Goal: Use online tool/utility: Utilize a website feature to perform a specific function

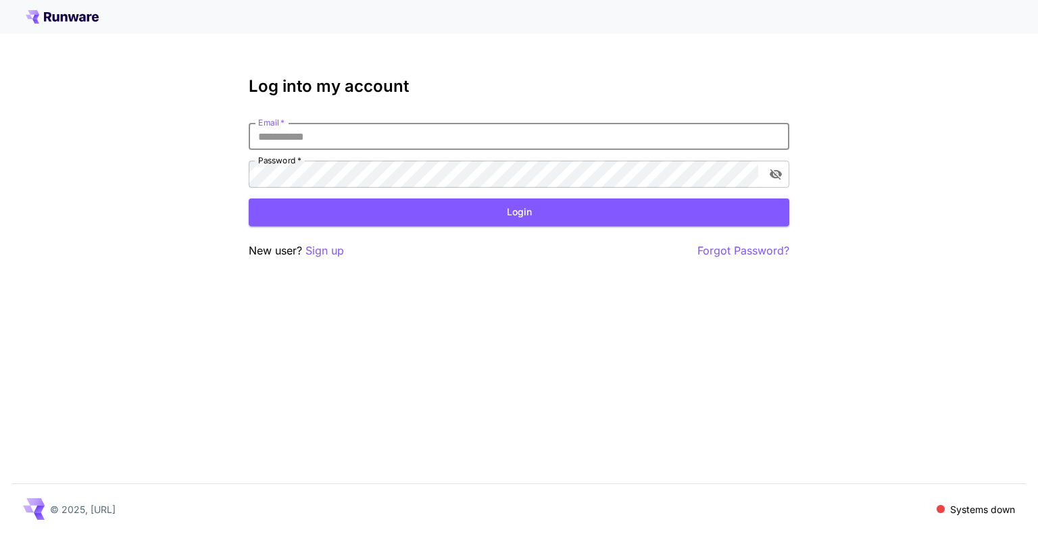
click at [323, 137] on input "Email   *" at bounding box center [519, 136] width 540 height 27
paste input "**********"
type input "**********"
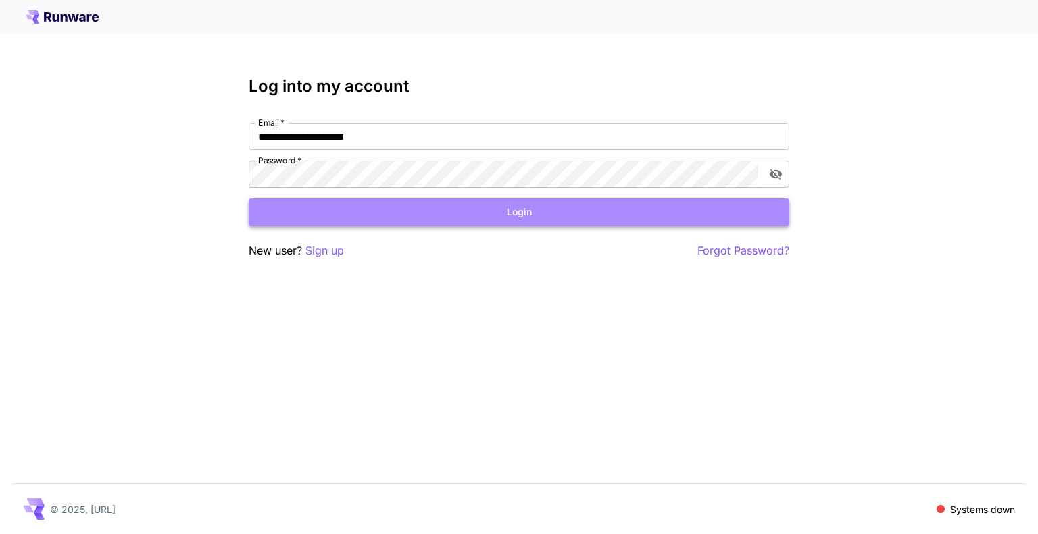
click at [594, 211] on button "Login" at bounding box center [519, 213] width 540 height 28
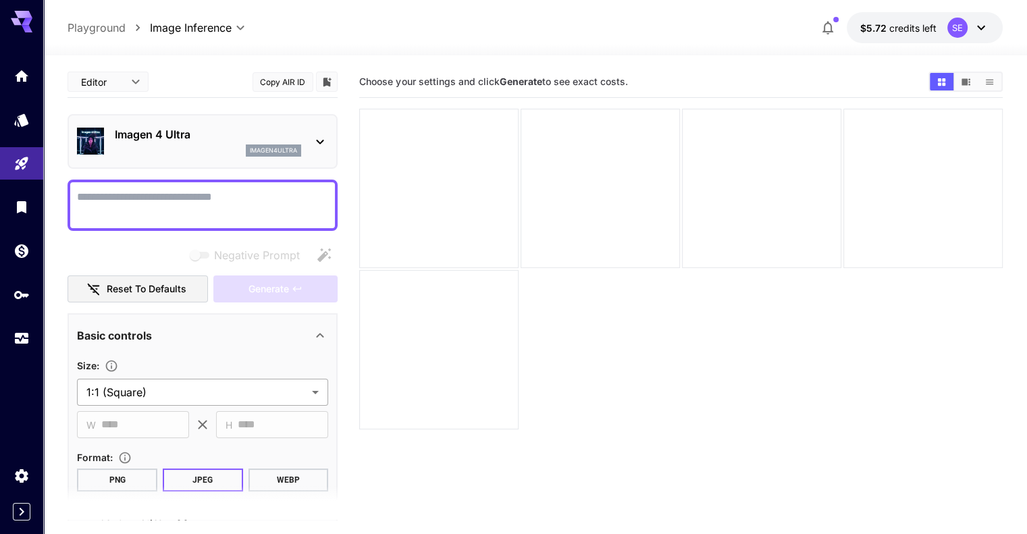
click at [178, 392] on body "**********" at bounding box center [513, 320] width 1027 height 641
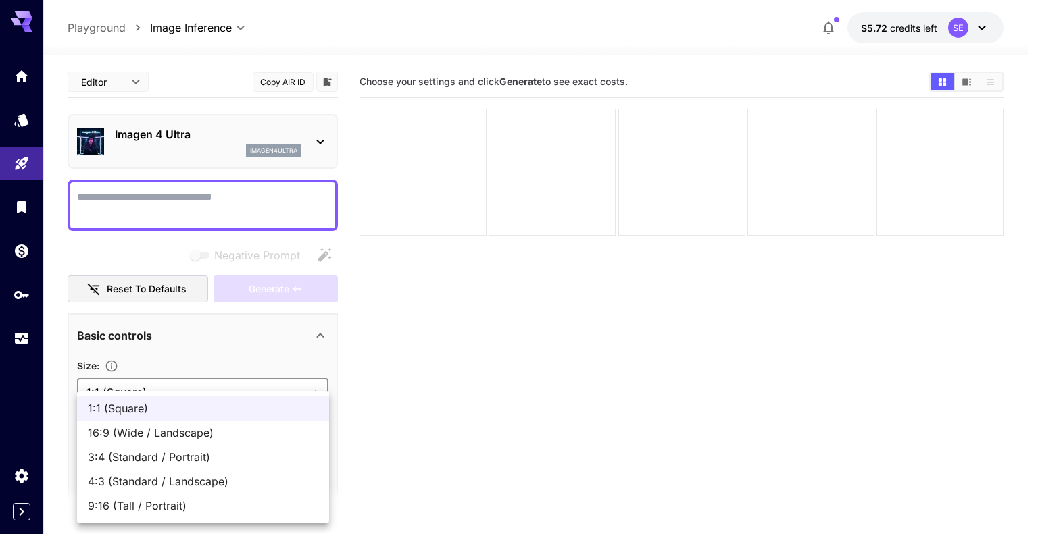
click at [207, 430] on span "16:9 (Wide / Landscape)" at bounding box center [203, 433] width 230 height 16
type input "**********"
type input "****"
type input "***"
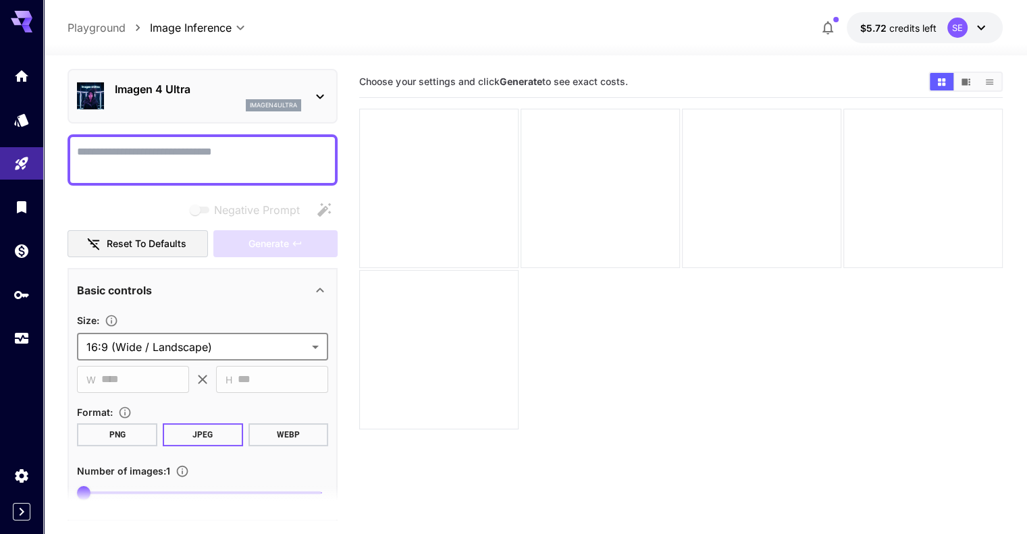
scroll to position [68, 0]
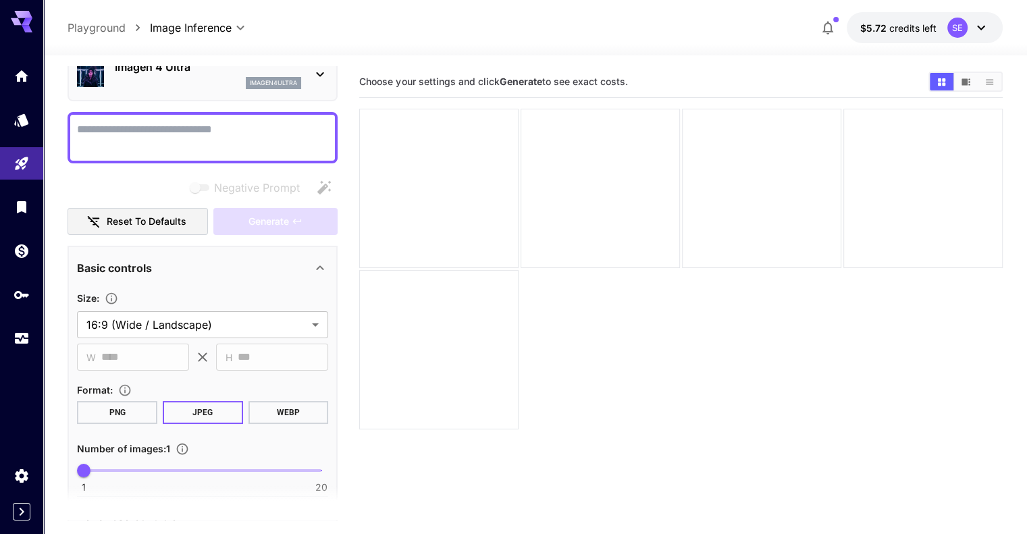
click at [128, 415] on button "PNG" at bounding box center [117, 412] width 80 height 23
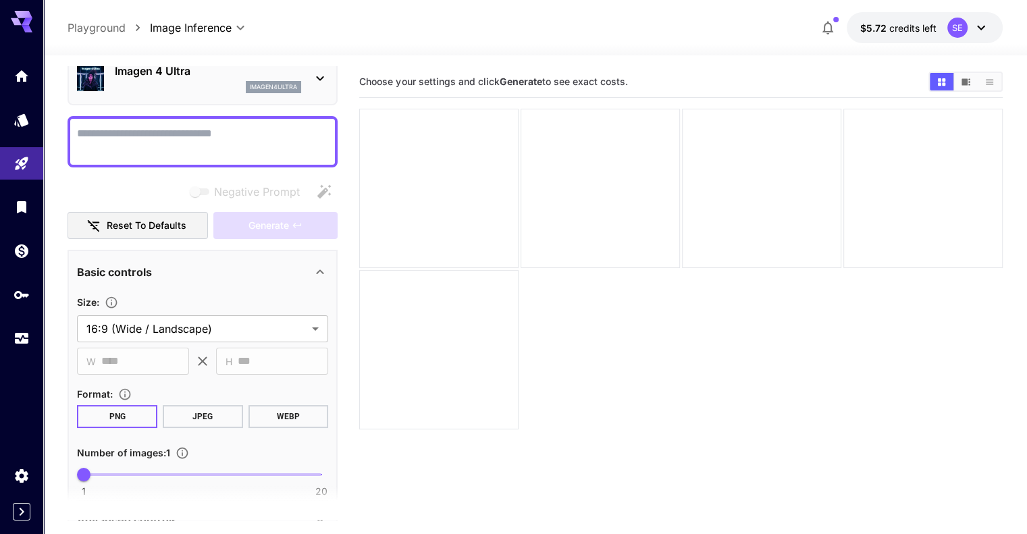
scroll to position [151, 0]
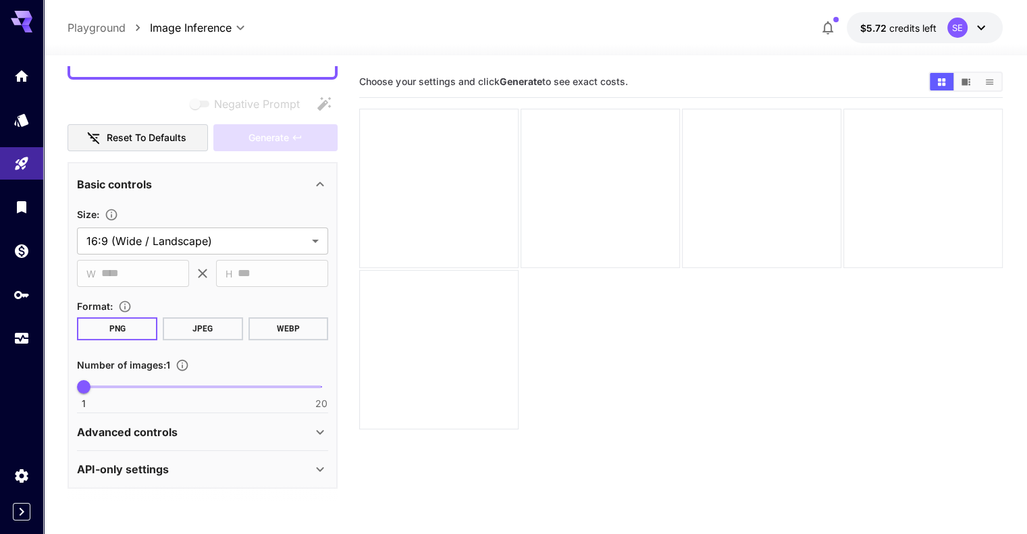
drag, startPoint x: 217, startPoint y: 330, endPoint x: 193, endPoint y: 282, distance: 54.1
click at [217, 328] on button "JPEG" at bounding box center [203, 328] width 80 height 23
type input "*"
drag, startPoint x: 84, startPoint y: 385, endPoint x: 99, endPoint y: 383, distance: 15.0
click at [99, 383] on span "2" at bounding box center [97, 387] width 14 height 14
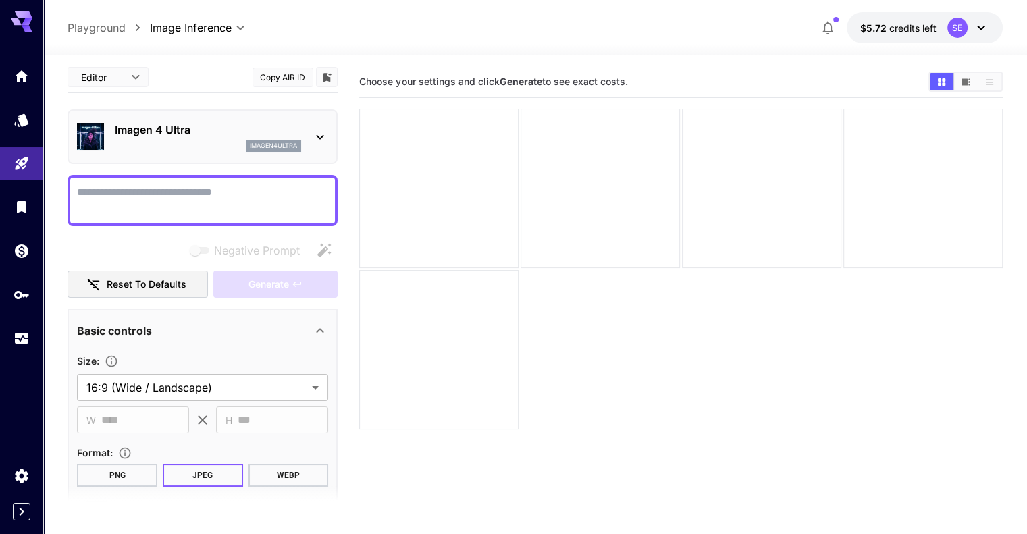
scroll to position [0, 0]
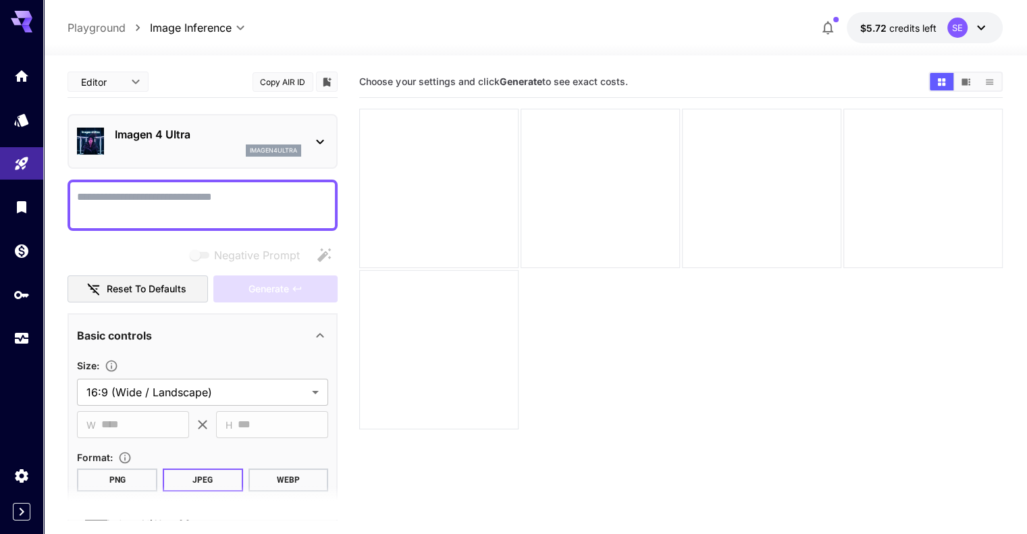
click at [130, 195] on textarea "Negative Prompt" at bounding box center [202, 205] width 251 height 32
paste textarea "**********"
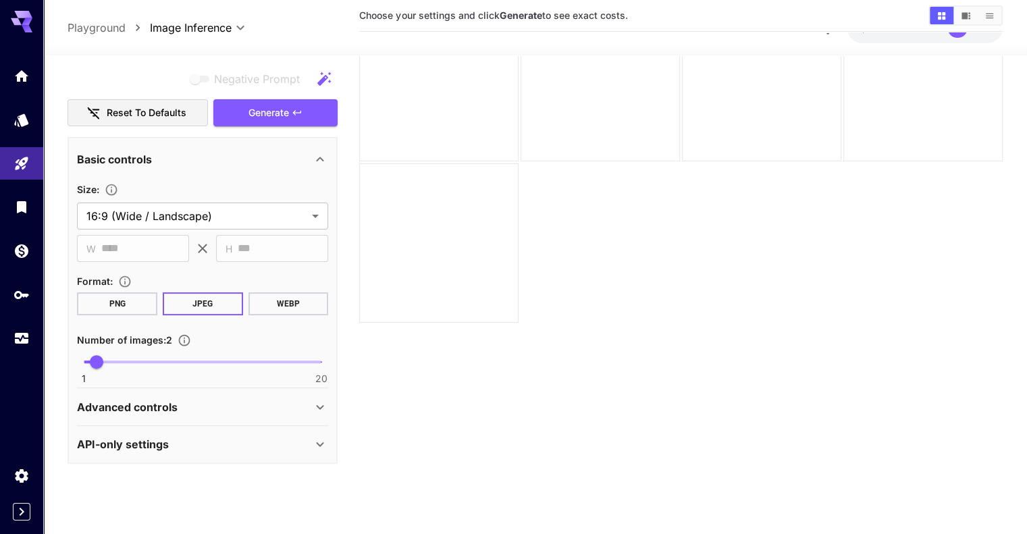
scroll to position [362, 0]
type textarea "**********"
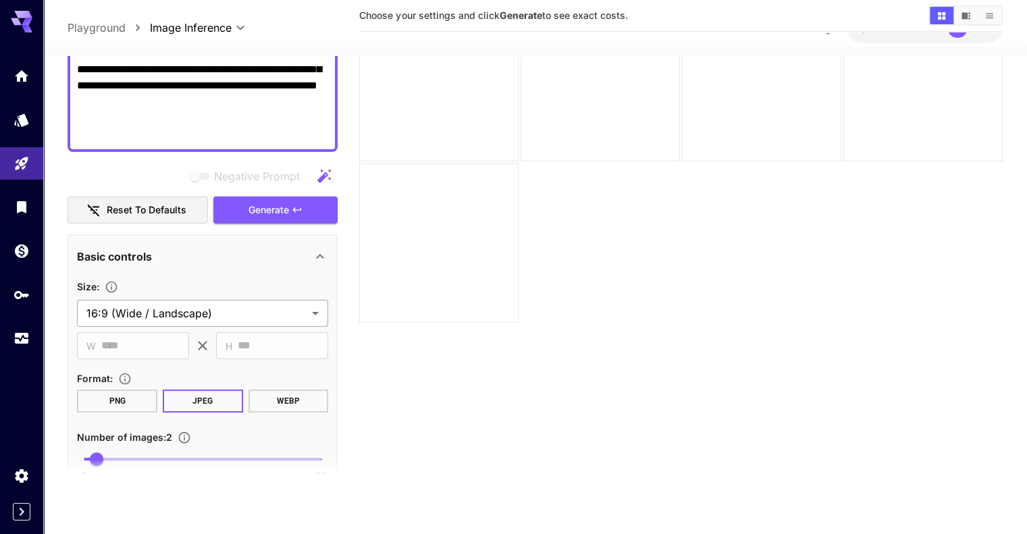
scroll to position [270, 0]
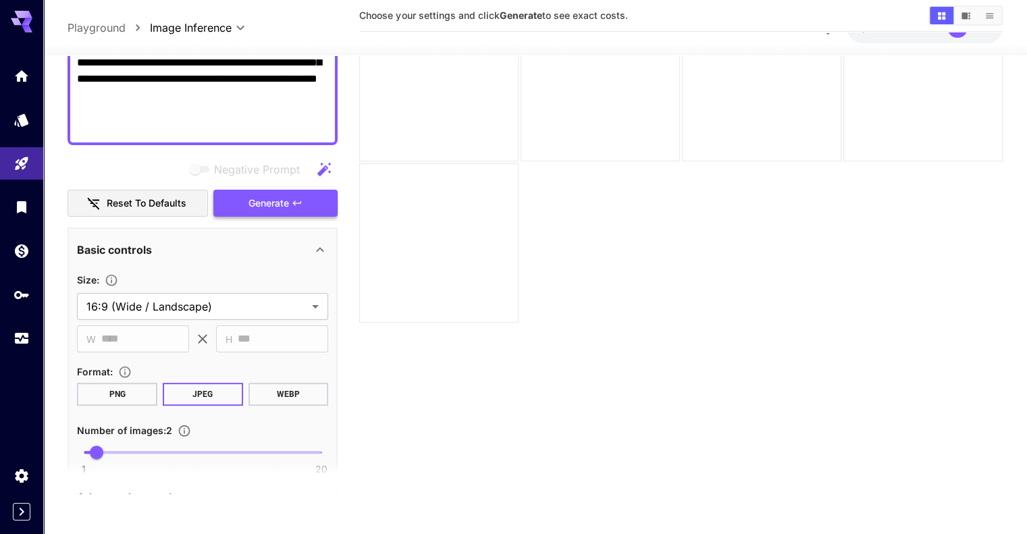
click at [272, 201] on span "Generate" at bounding box center [269, 203] width 41 height 17
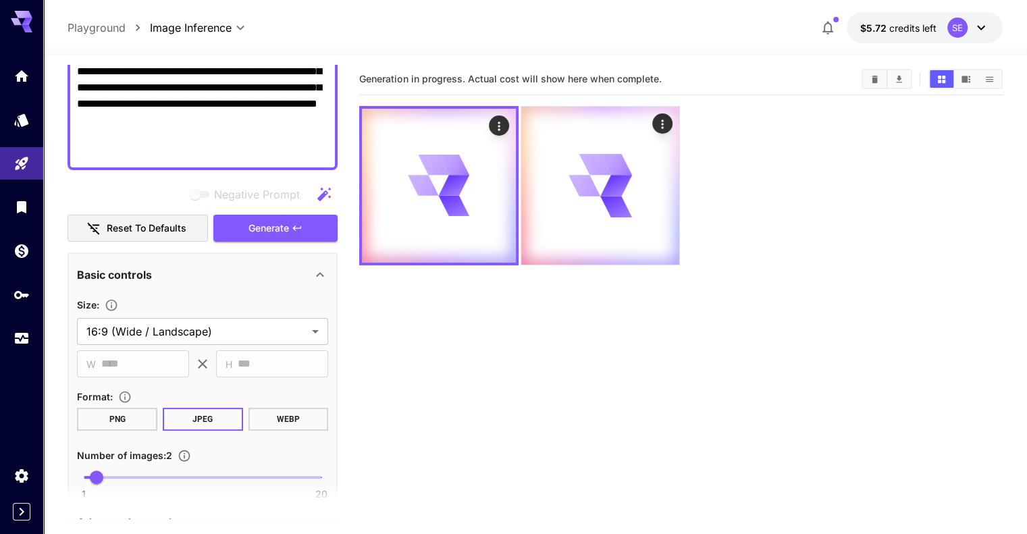
scroll to position [0, 0]
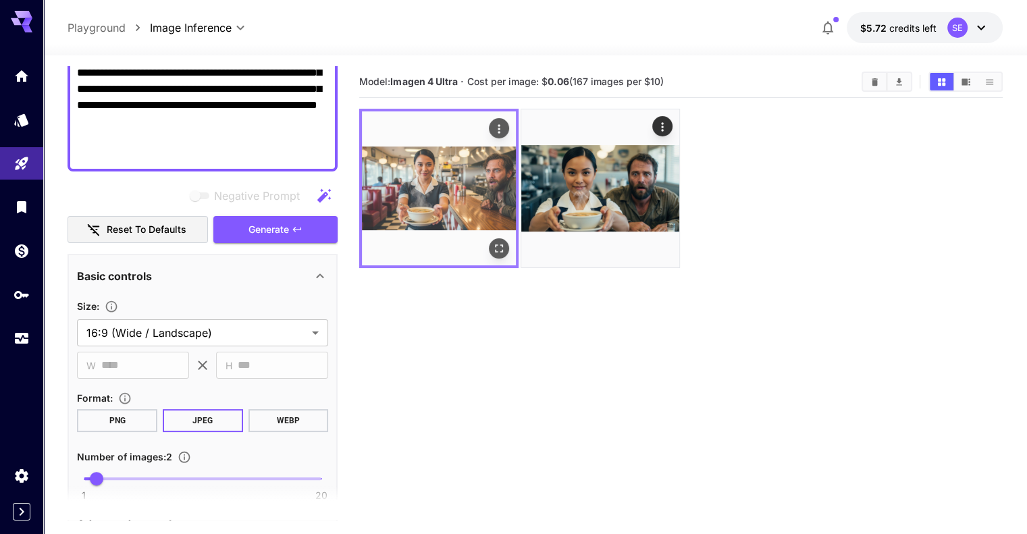
click at [395, 178] on img at bounding box center [439, 188] width 154 height 154
click at [492, 242] on icon "Open in fullscreen" at bounding box center [499, 249] width 14 height 14
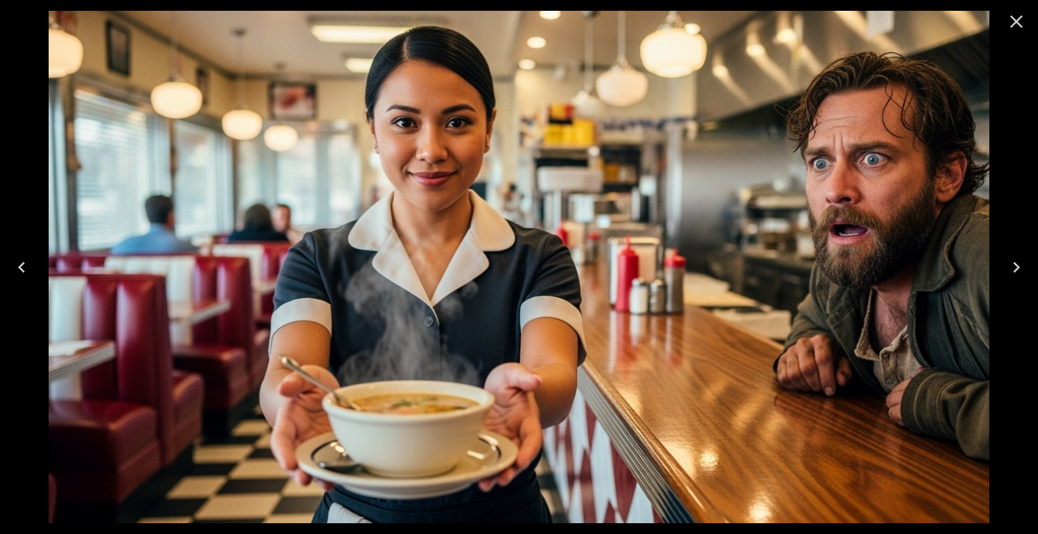
click at [1014, 22] on icon "Close" at bounding box center [1016, 22] width 13 height 13
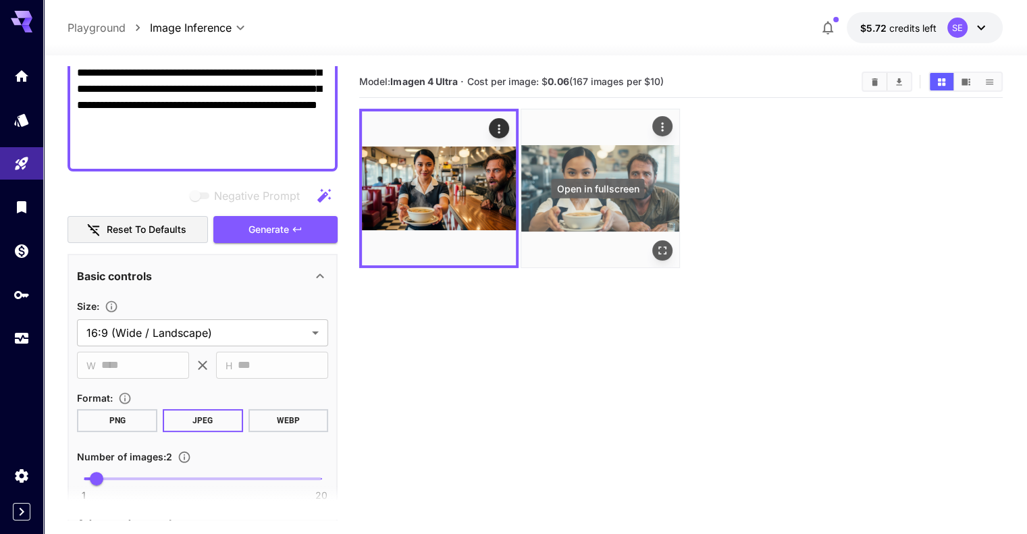
click at [656, 244] on icon "Open in fullscreen" at bounding box center [663, 251] width 14 height 14
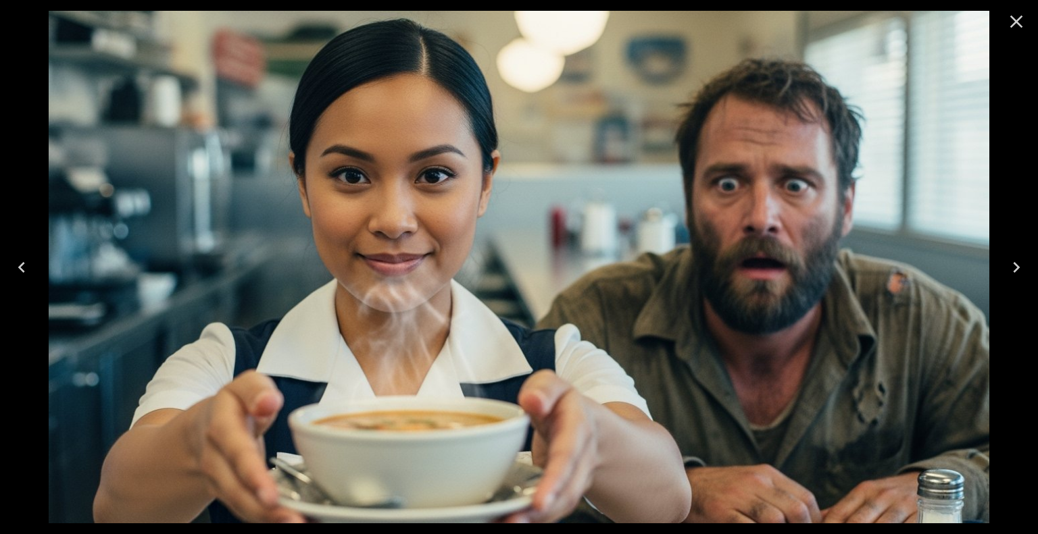
click at [1025, 18] on icon "Close" at bounding box center [1016, 22] width 22 height 22
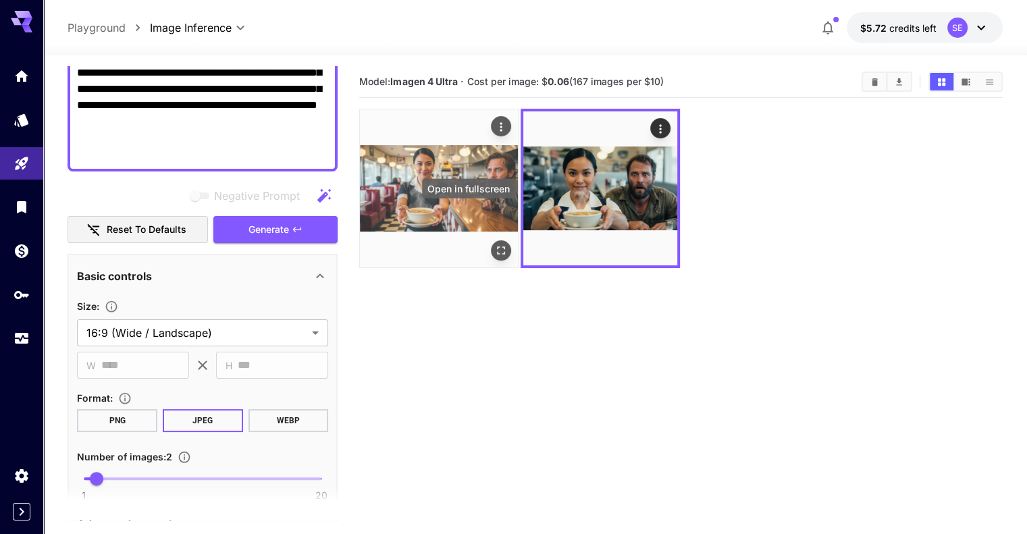
click at [494, 244] on icon "Open in fullscreen" at bounding box center [501, 251] width 14 height 14
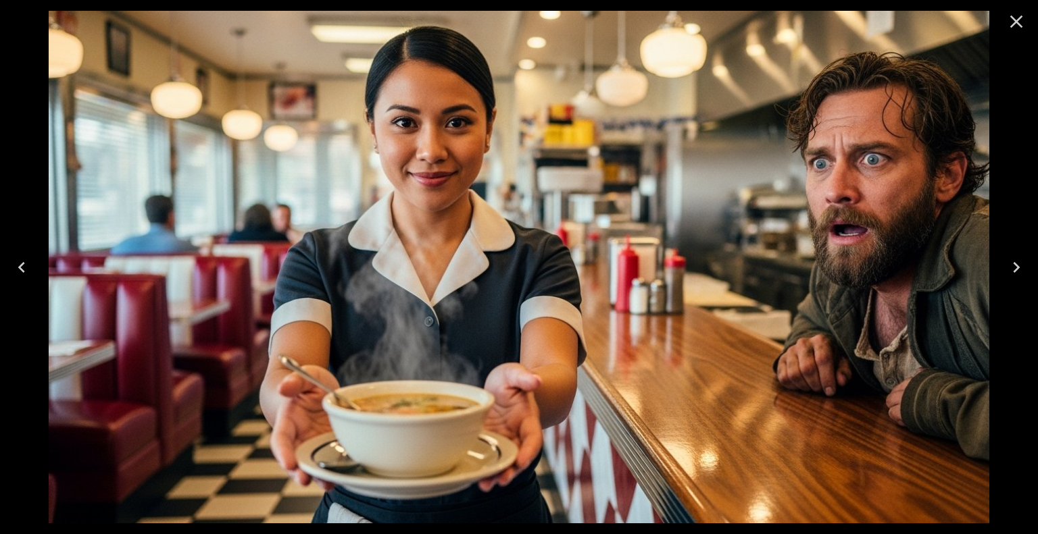
click at [1021, 22] on icon "Close" at bounding box center [1016, 22] width 22 height 22
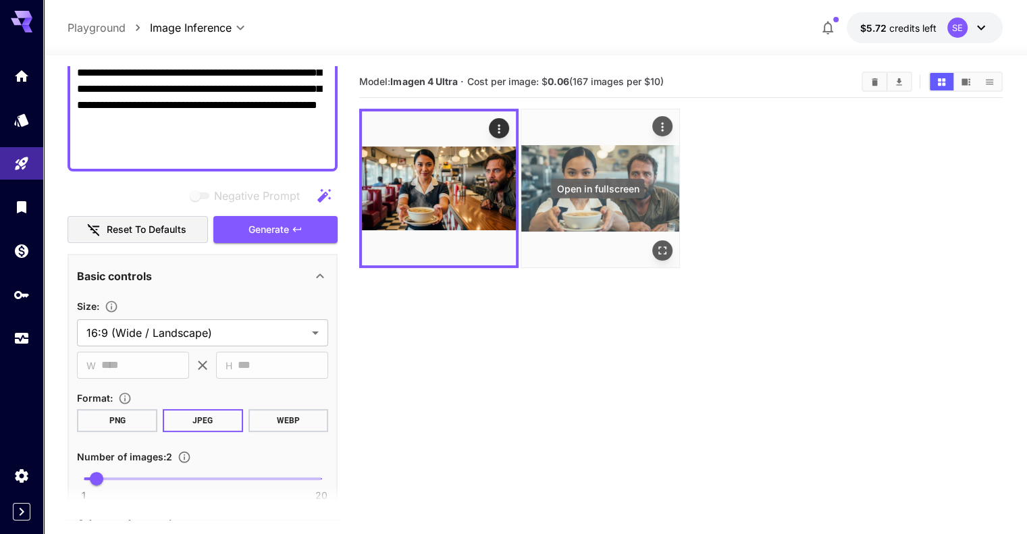
click at [653, 240] on button "Open in fullscreen" at bounding box center [663, 250] width 20 height 20
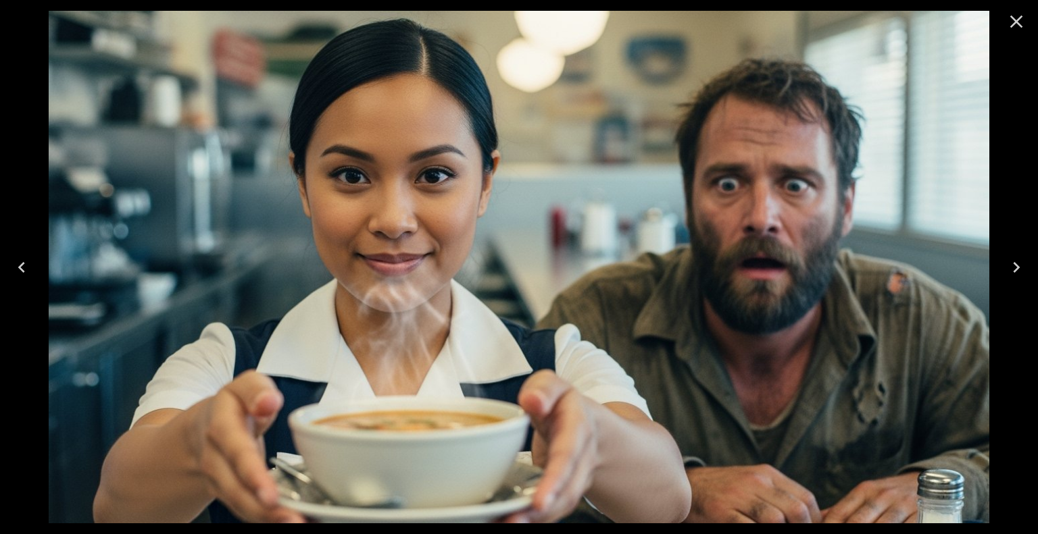
click at [1019, 18] on icon "Close" at bounding box center [1016, 22] width 13 height 13
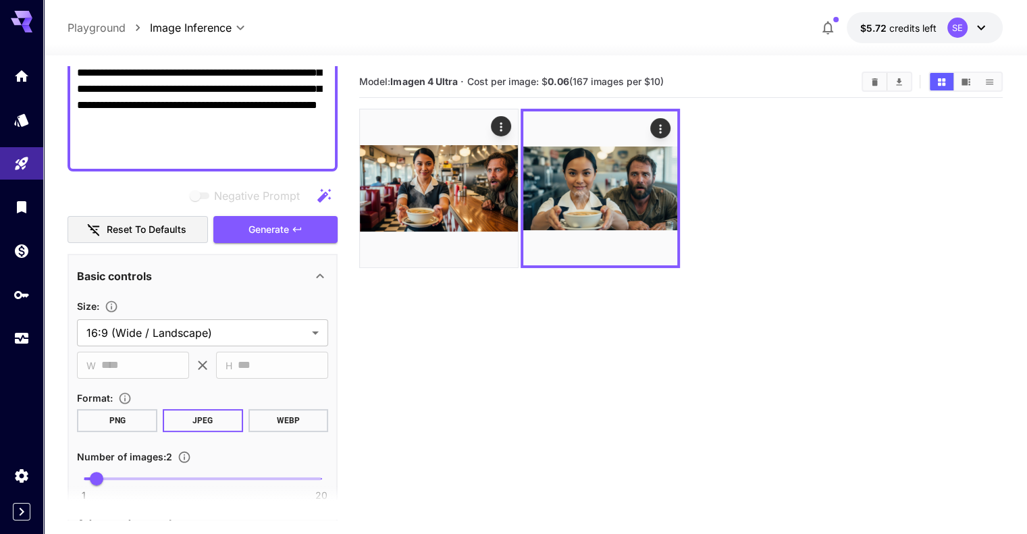
click at [530, 510] on section "Model: Imagen 4 Ultra · Cost per image: $ 0.06 (167 images per $10)" at bounding box center [680, 333] width 643 height 534
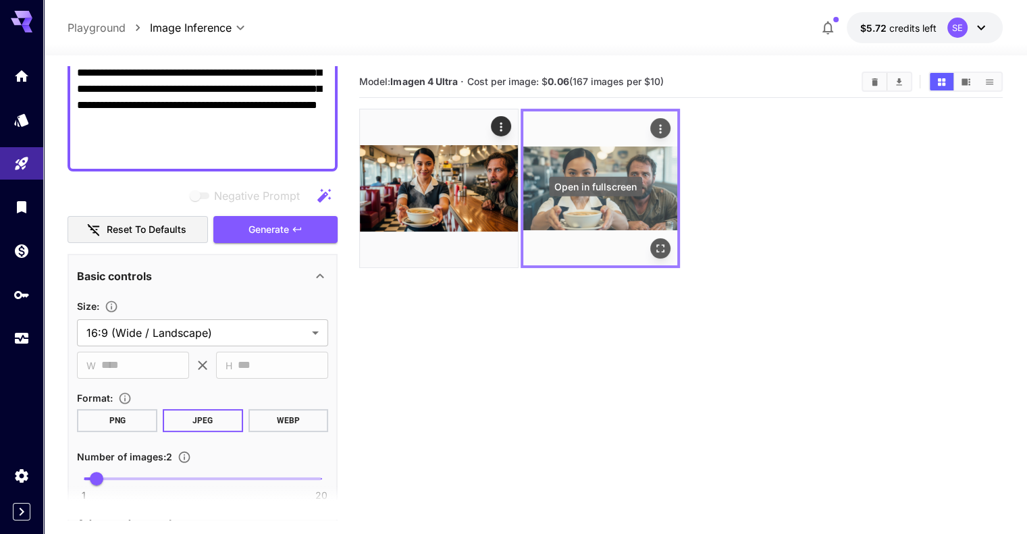
click at [654, 242] on icon "Open in fullscreen" at bounding box center [661, 249] width 14 height 14
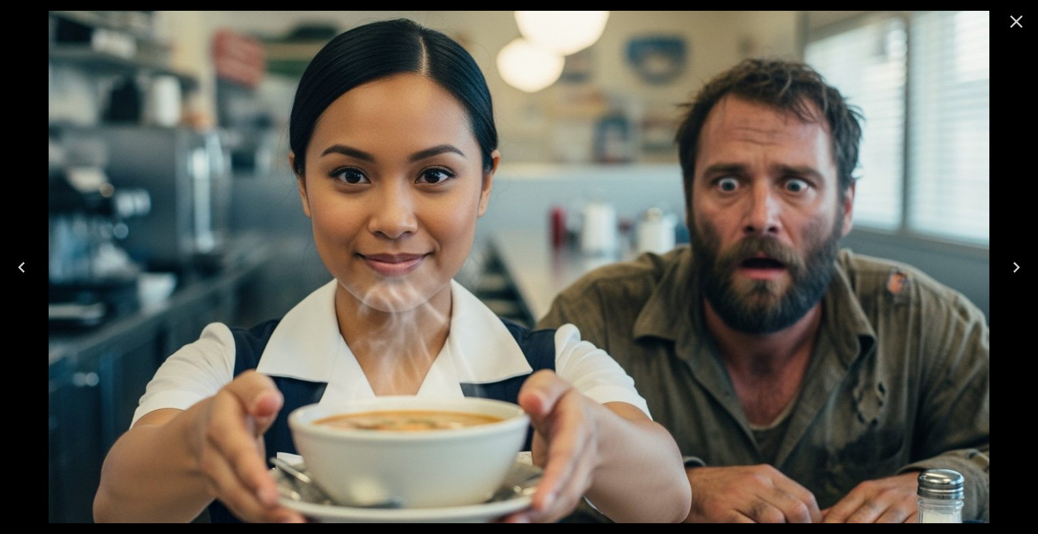
click at [1019, 22] on icon "Close" at bounding box center [1016, 22] width 22 height 22
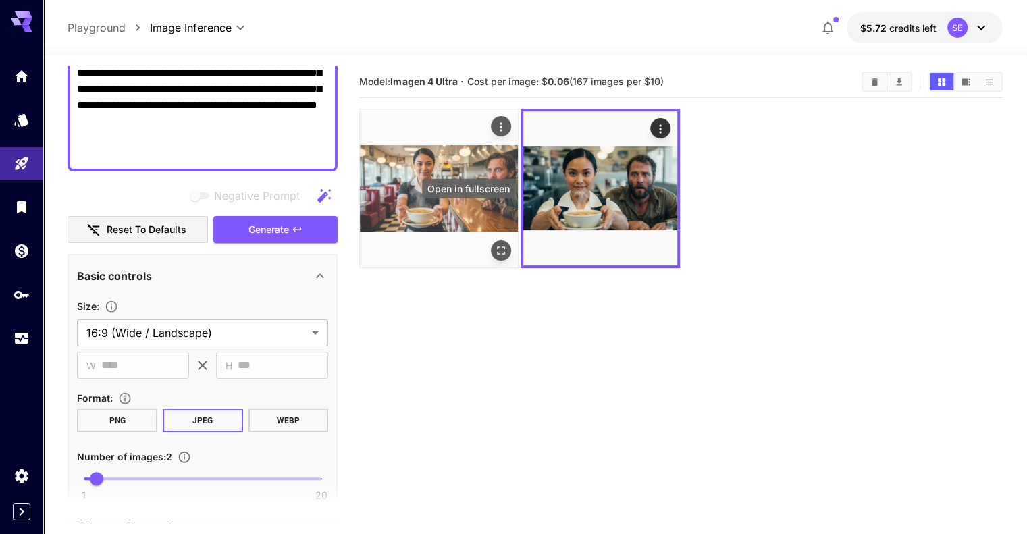
click at [494, 244] on icon "Open in fullscreen" at bounding box center [501, 251] width 14 height 14
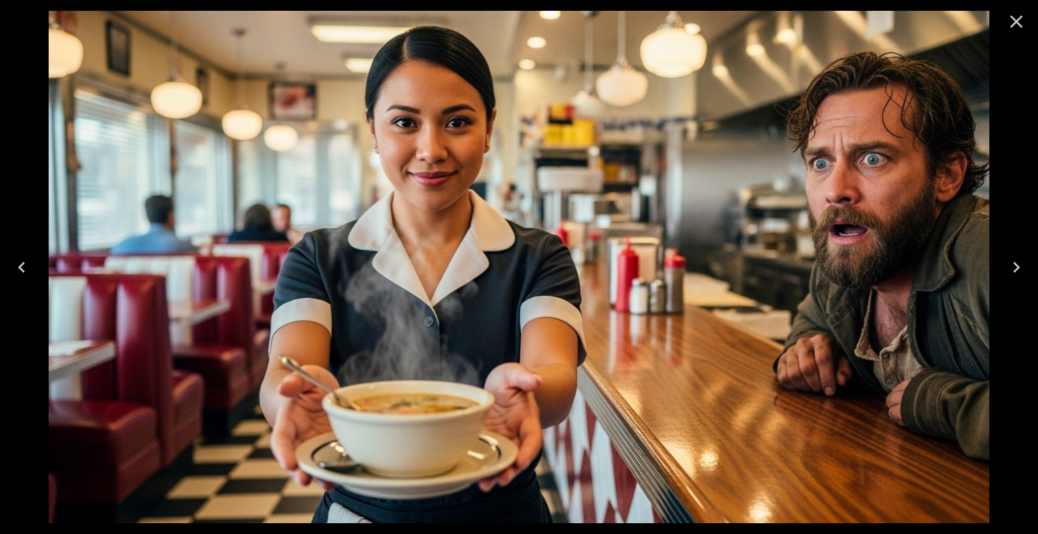
click at [1017, 22] on icon "Close" at bounding box center [1016, 22] width 13 height 13
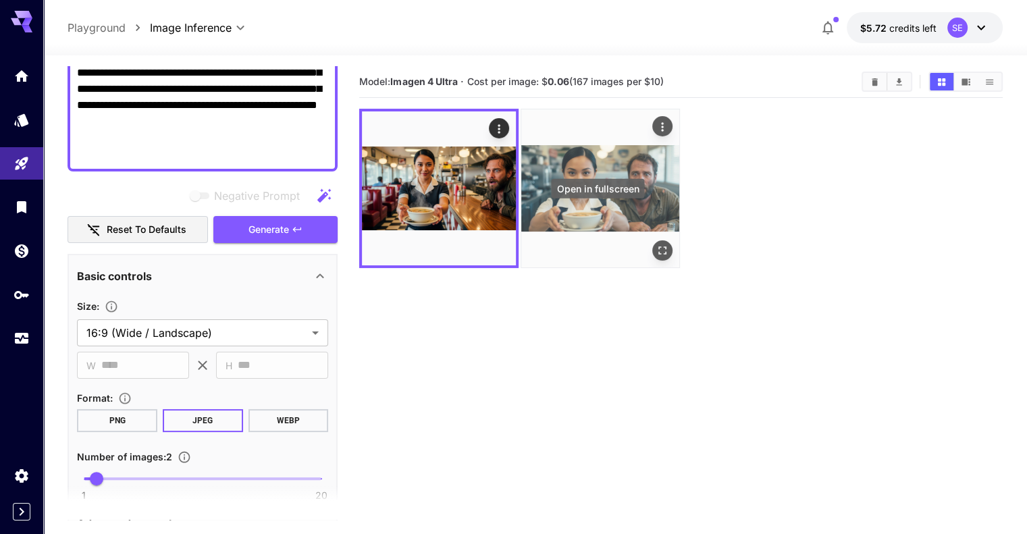
click at [659, 247] on icon "Open in fullscreen" at bounding box center [663, 251] width 8 height 8
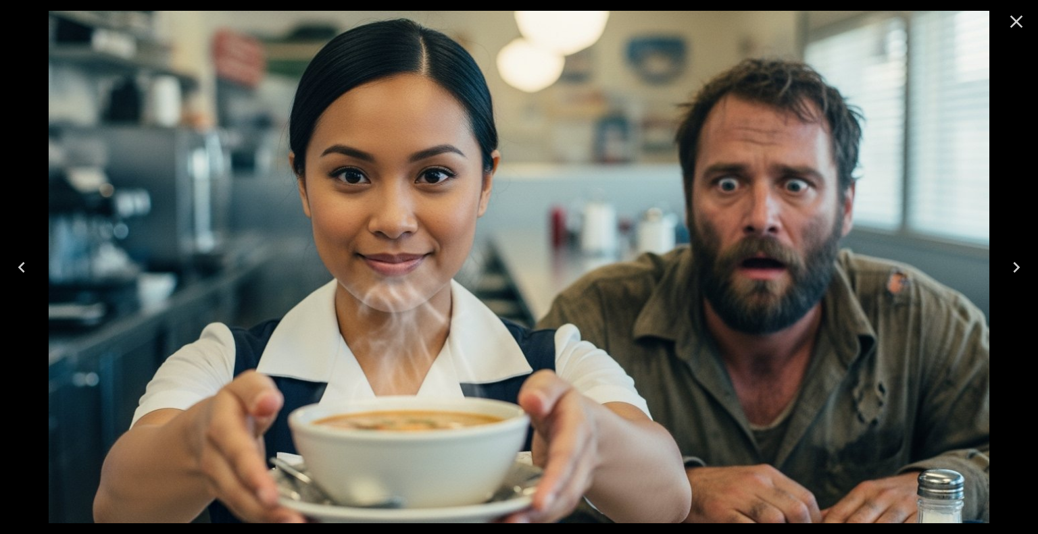
click at [1017, 26] on icon "Close" at bounding box center [1016, 22] width 22 height 22
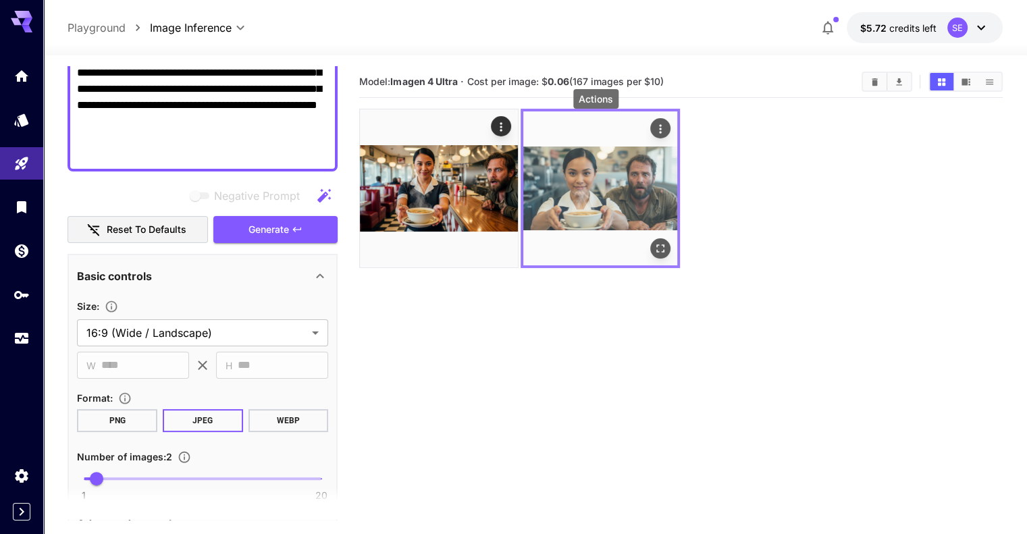
click at [654, 128] on icon "Actions" at bounding box center [661, 129] width 14 height 14
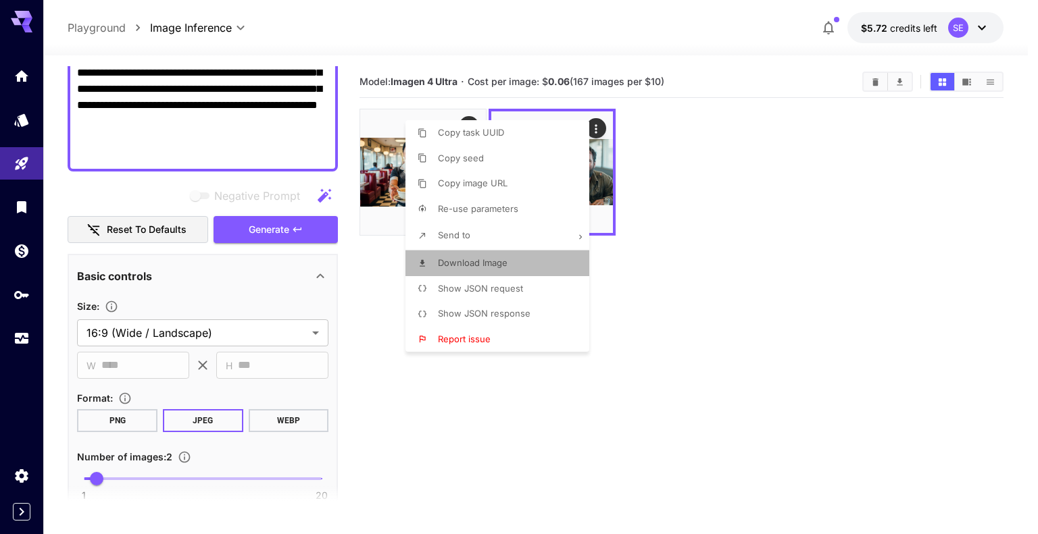
click at [543, 266] on li "Download Image" at bounding box center [501, 264] width 192 height 26
